Goal: Task Accomplishment & Management: Use online tool/utility

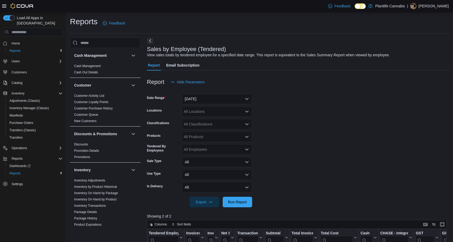
scroll to position [123, 0]
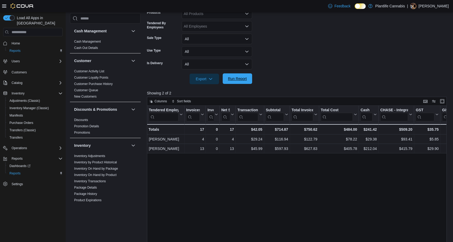
click at [250, 80] on button "Run Report" at bounding box center [237, 78] width 29 height 11
click at [242, 79] on span "Run Report" at bounding box center [237, 78] width 19 height 5
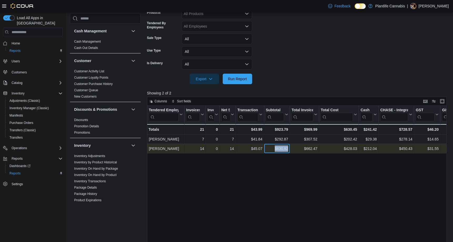
drag, startPoint x: 271, startPoint y: 150, endPoint x: 289, endPoint y: 148, distance: 18.0
click at [289, 148] on div "$630.92 - Subtotal, column 6, row 2" at bounding box center [277, 148] width 26 height 9
copy div "$630.92"
drag, startPoint x: 252, startPoint y: 149, endPoint x: 264, endPoint y: 148, distance: 12.2
click at [264, 148] on div "[PERSON_NAME] - Tendered Employee, column 1, row 2 14 - Invoices Sold, column 2…" at bounding box center [382, 148] width 471 height 9
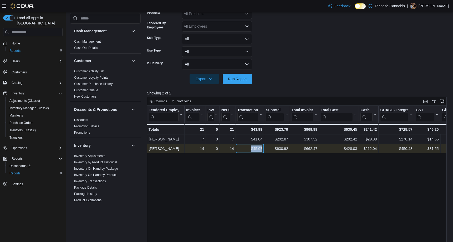
copy div "$45.07 - Transaction Average, column 5, row 2"
drag, startPoint x: 288, startPoint y: 149, endPoint x: 276, endPoint y: 148, distance: 11.4
click at [276, 148] on div "$630.92" at bounding box center [277, 148] width 22 height 6
copy div "630.92"
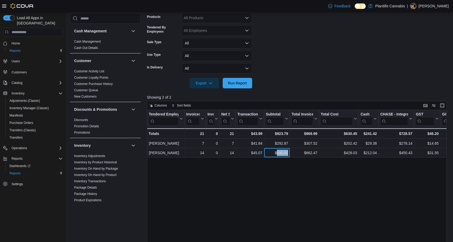
scroll to position [44, 0]
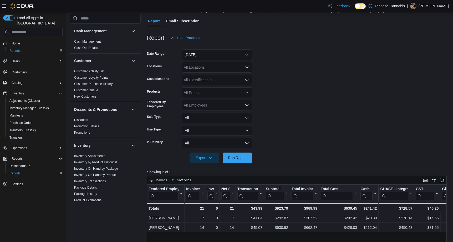
click at [218, 80] on div "All Classifications" at bounding box center [217, 80] width 70 height 11
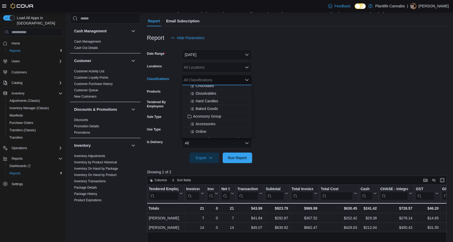
scroll to position [53, 0]
click at [225, 115] on button "Accessory Group" at bounding box center [217, 113] width 70 height 8
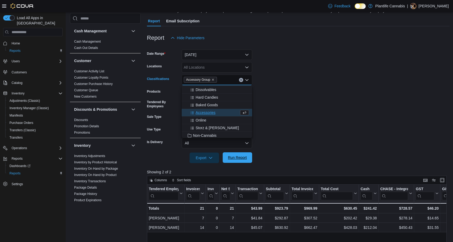
click at [240, 159] on span "Run Report" at bounding box center [237, 157] width 19 height 5
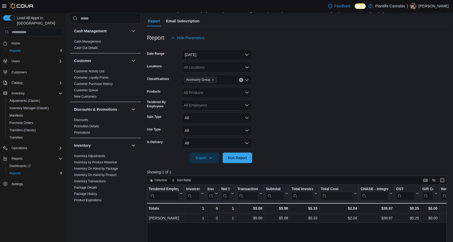
scroll to position [70, 0]
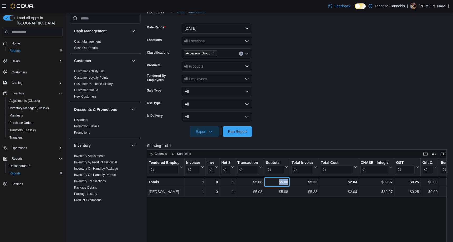
drag, startPoint x: 276, startPoint y: 183, endPoint x: 289, endPoint y: 182, distance: 12.9
click at [289, 182] on div "$5.08 - Subtotal, column 6, row 2" at bounding box center [277, 182] width 26 height 10
copy div "$5.08"
